Goal: Information Seeking & Learning: Find contact information

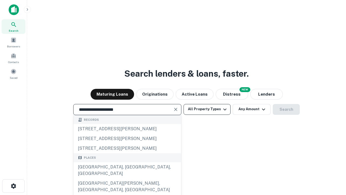
click at [127, 178] on div "[GEOGRAPHIC_DATA], [GEOGRAPHIC_DATA], [GEOGRAPHIC_DATA]" at bounding box center [128, 170] width 108 height 16
type input "**********"
click at [207, 109] on button "All Property Types" at bounding box center [207, 109] width 47 height 11
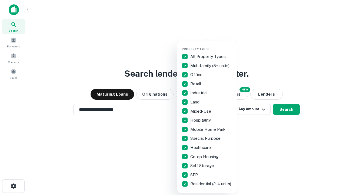
click at [212, 45] on button "button" at bounding box center [212, 45] width 60 height 0
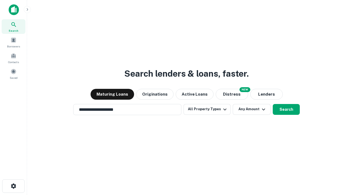
scroll to position [8, 0]
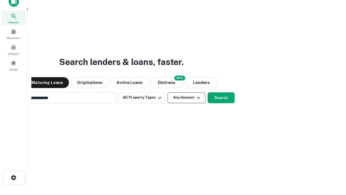
click at [168, 92] on button "Any Amount" at bounding box center [187, 97] width 38 height 11
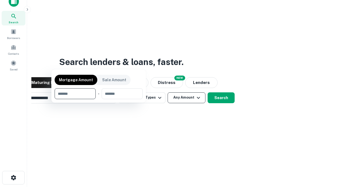
scroll to position [9, 0]
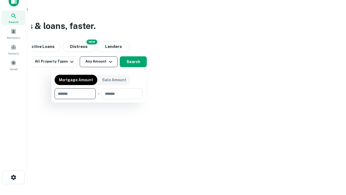
type input "*******"
click at [99, 99] on button "button" at bounding box center [99, 99] width 88 height 0
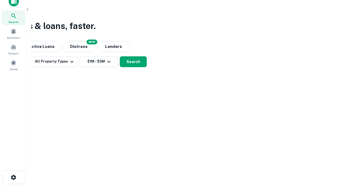
scroll to position [8, 0]
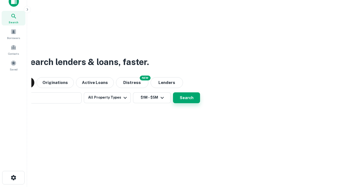
click at [173, 92] on button "Search" at bounding box center [186, 97] width 27 height 11
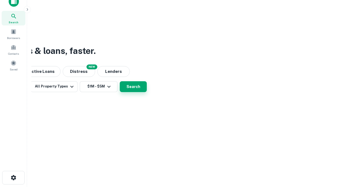
scroll to position [9, 0]
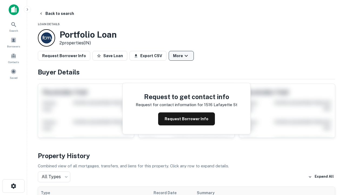
click at [181, 56] on button "More" at bounding box center [181, 56] width 25 height 10
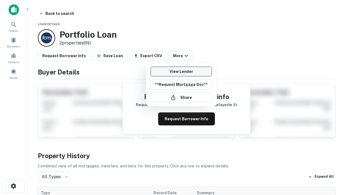
click at [181, 71] on link "View Lender" at bounding box center [181, 72] width 61 height 10
